Goal: Task Accomplishment & Management: Manage account settings

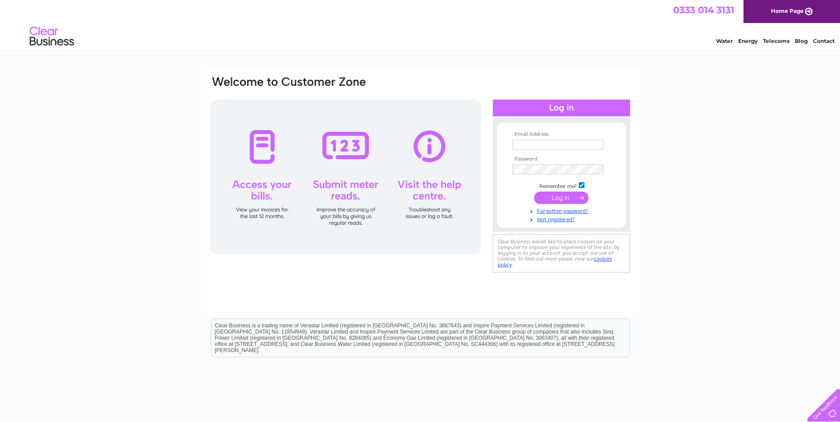
click at [554, 142] on input "text" at bounding box center [557, 145] width 91 height 10
type input "kate@thetaborgroup.co.uk"
click at [546, 197] on input "submit" at bounding box center [561, 198] width 54 height 12
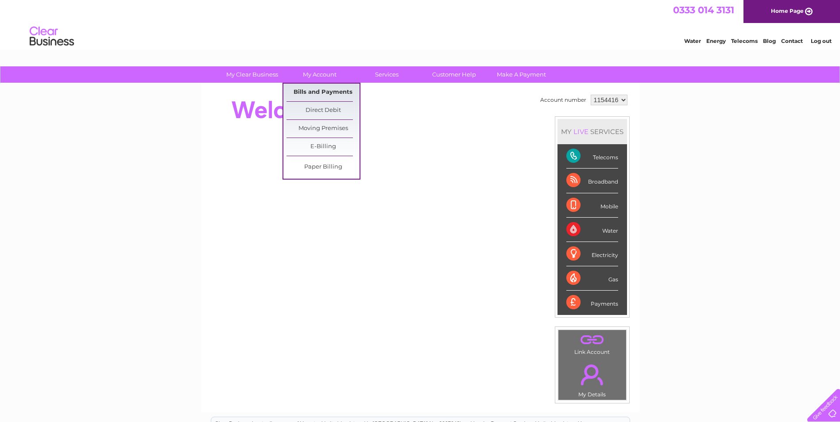
click at [320, 92] on link "Bills and Payments" at bounding box center [322, 93] width 73 height 18
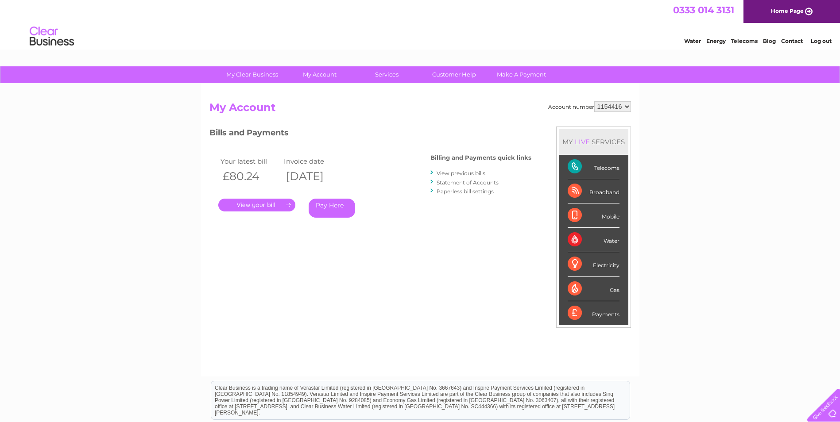
click at [260, 202] on link "." at bounding box center [256, 205] width 77 height 13
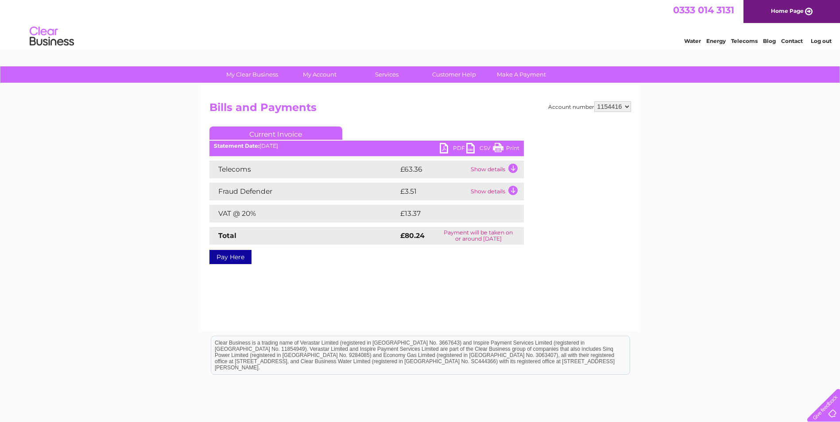
click at [448, 147] on link "PDF" at bounding box center [453, 149] width 27 height 13
